Goal: Task Accomplishment & Management: Use online tool/utility

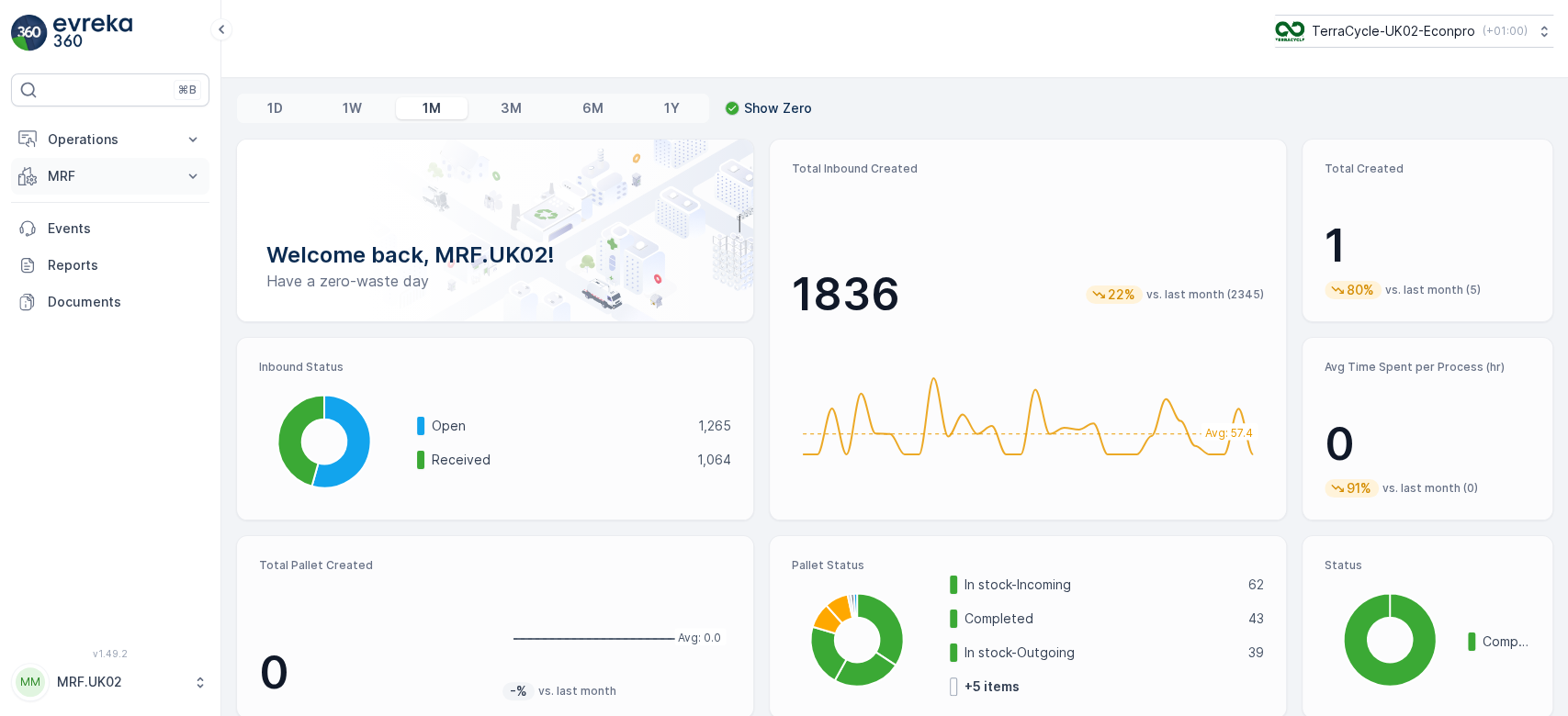
click at [81, 174] on p "MRF" at bounding box center [110, 177] width 125 height 19
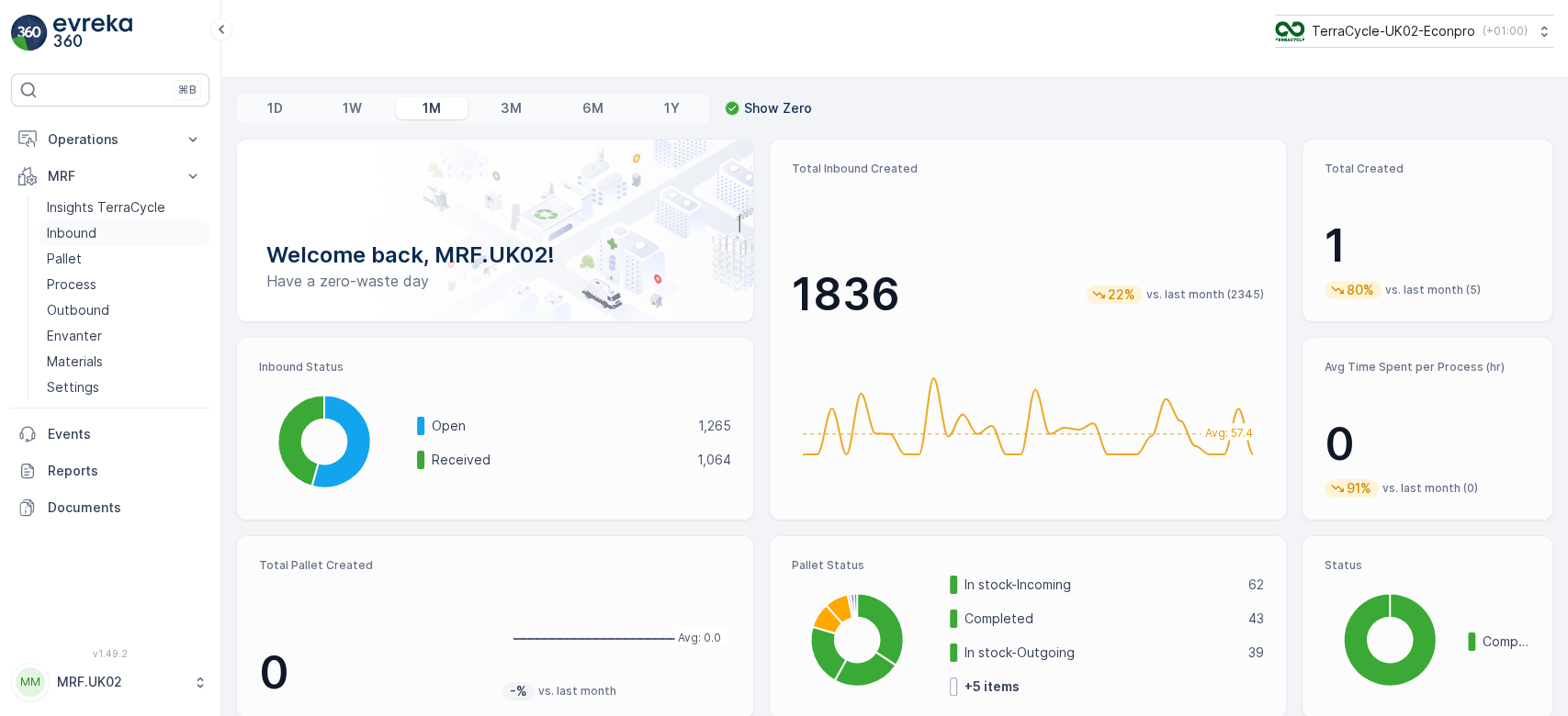
click at [92, 231] on p "Inbound" at bounding box center [71, 233] width 50 height 19
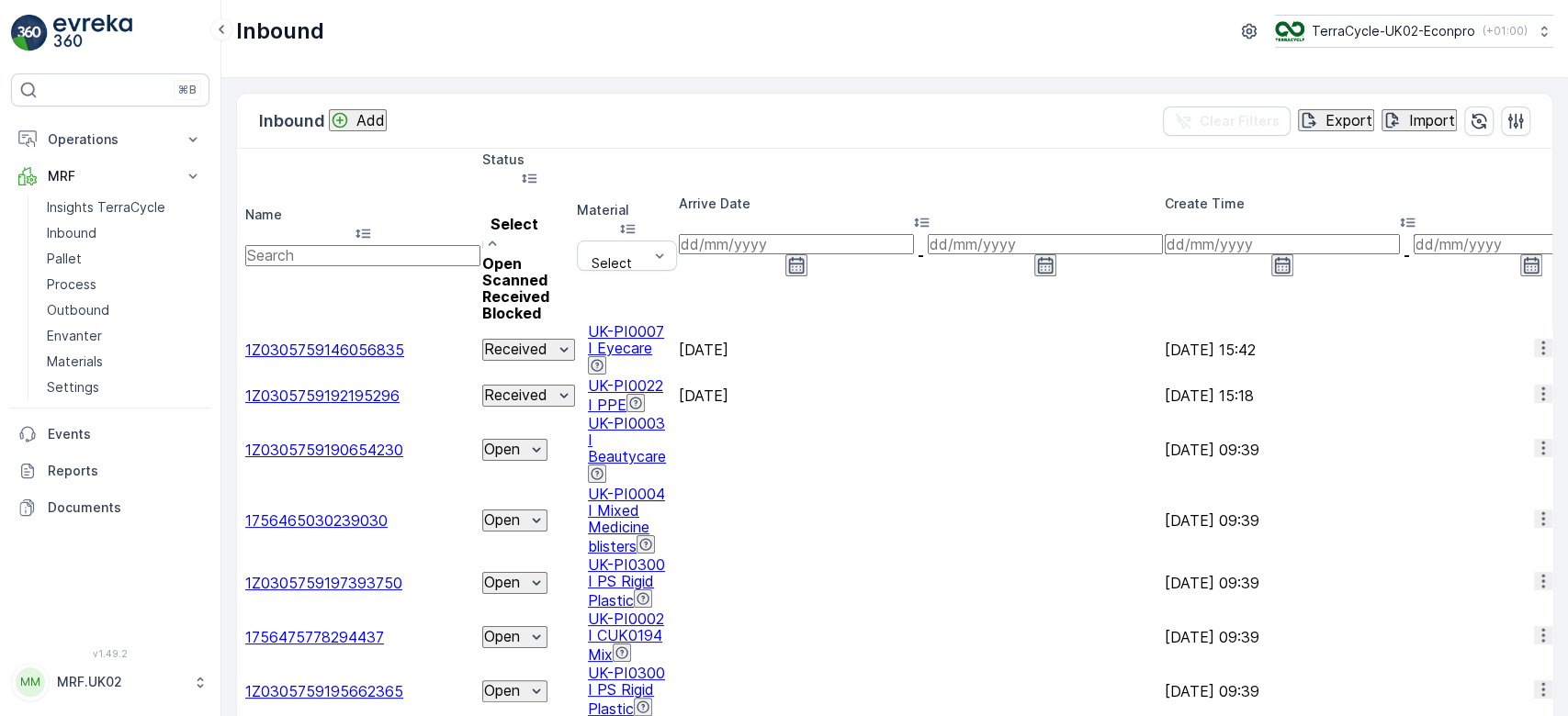
click at [534, 270] on span "Scanned" at bounding box center [515, 280] width 66 height 19
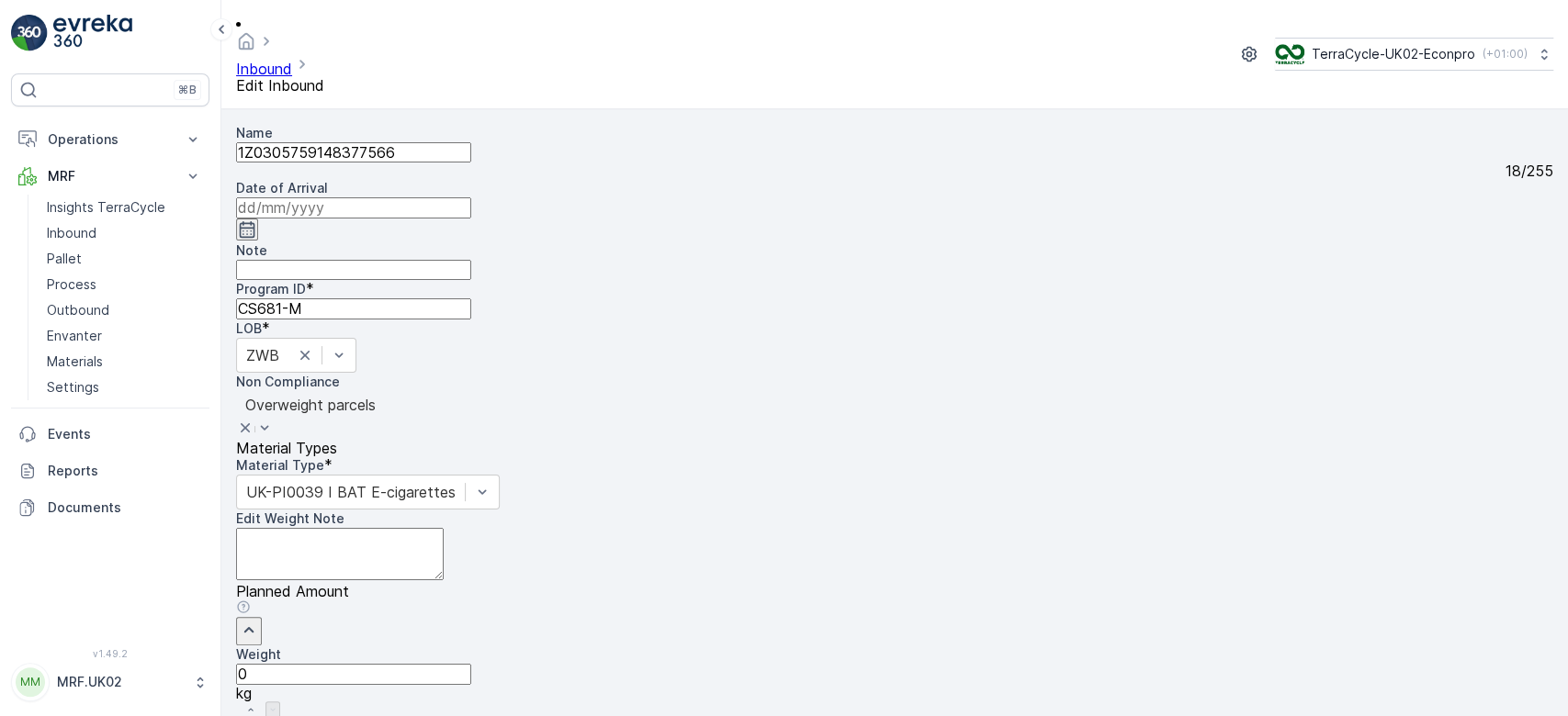
click at [471, 197] on input at bounding box center [353, 208] width 235 height 21
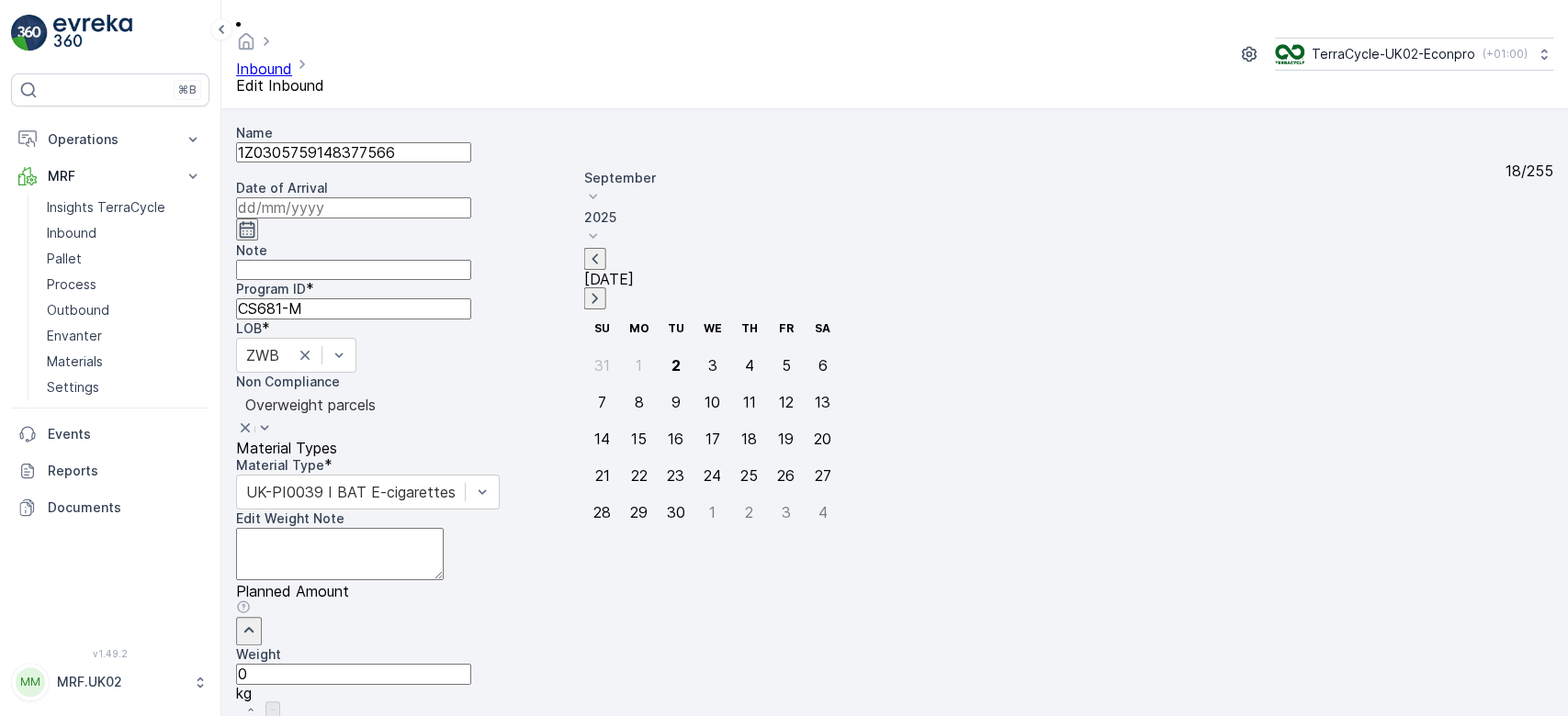
click at [471, 197] on input at bounding box center [353, 208] width 235 height 21
